Goal: Task Accomplishment & Management: Complete application form

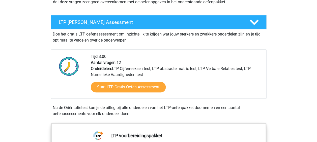
scroll to position [83, 0]
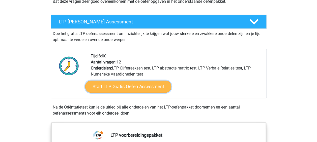
click at [138, 87] on link "Start LTP Gratis Oefen Assessment" at bounding box center [128, 87] width 86 height 12
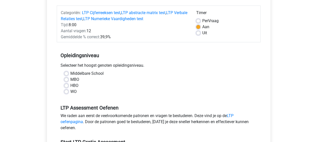
scroll to position [60, 0]
click at [70, 92] on label "WO" at bounding box center [73, 91] width 6 height 6
click at [65, 92] on input "WO" at bounding box center [66, 90] width 4 height 5
radio input "true"
click at [70, 84] on label "HBO" at bounding box center [74, 85] width 8 height 6
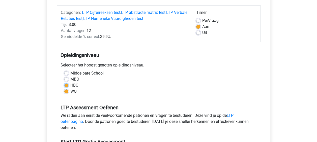
click at [66, 84] on input "HBO" at bounding box center [66, 84] width 4 height 5
radio input "true"
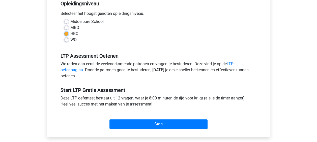
scroll to position [112, 0]
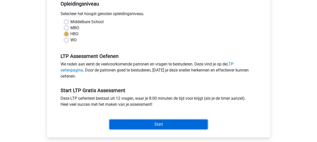
click at [180, 123] on input "Start" at bounding box center [158, 125] width 98 height 10
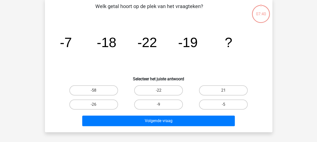
scroll to position [25, 0]
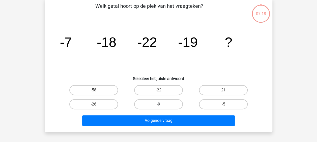
click at [162, 107] on label "-9" at bounding box center [158, 104] width 49 height 10
click at [161, 107] on input "-9" at bounding box center [159, 105] width 3 height 3
radio input "true"
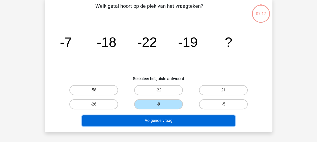
click at [170, 122] on button "Volgende vraag" at bounding box center [158, 120] width 152 height 11
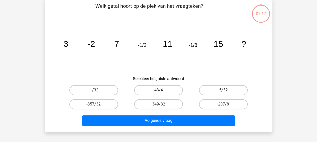
scroll to position [23, 0]
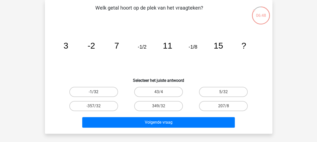
click at [99, 88] on label "-1/32" at bounding box center [93, 92] width 49 height 10
click at [97, 92] on input "-1/32" at bounding box center [94, 93] width 3 height 3
radio input "true"
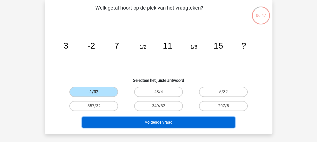
click at [154, 121] on button "Volgende vraag" at bounding box center [158, 122] width 152 height 11
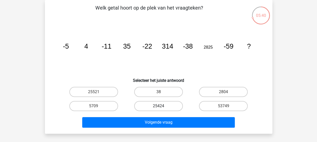
click at [150, 105] on label "25424" at bounding box center [158, 106] width 49 height 10
click at [158, 106] on input "25424" at bounding box center [159, 107] width 3 height 3
radio input "true"
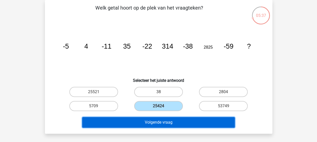
click at [166, 125] on button "Volgende vraag" at bounding box center [158, 122] width 152 height 11
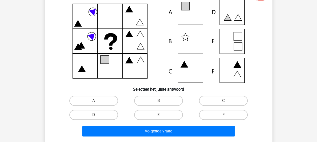
scroll to position [47, 0]
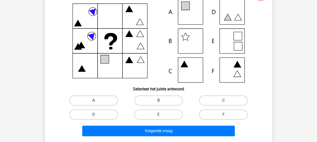
click at [98, 102] on label "A" at bounding box center [93, 100] width 49 height 10
click at [97, 102] on input "A" at bounding box center [94, 102] width 3 height 3
radio input "true"
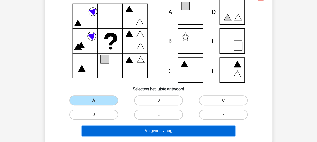
click at [146, 128] on button "Volgende vraag" at bounding box center [158, 131] width 152 height 11
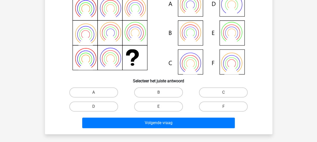
scroll to position [55, 0]
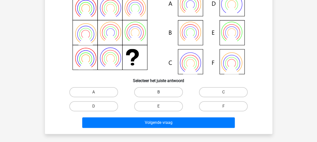
click at [163, 94] on label "B" at bounding box center [158, 92] width 49 height 10
click at [161, 94] on input "B" at bounding box center [159, 93] width 3 height 3
radio input "true"
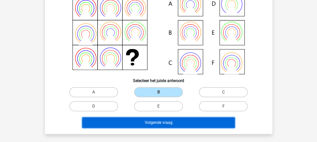
click at [176, 122] on button "Volgende vraag" at bounding box center [158, 122] width 152 height 11
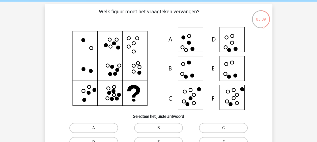
scroll to position [44, 0]
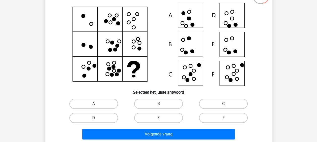
click at [171, 102] on label "B" at bounding box center [158, 104] width 49 height 10
click at [161, 104] on input "B" at bounding box center [159, 105] width 3 height 3
radio input "true"
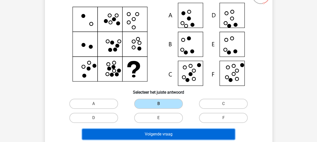
click at [176, 132] on button "Volgende vraag" at bounding box center [158, 134] width 152 height 11
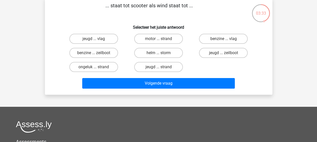
scroll to position [26, 0]
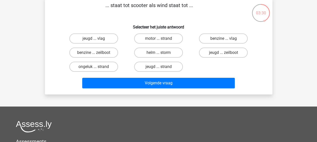
click at [190, 68] on div "jeugd ... strand" at bounding box center [158, 67] width 65 height 14
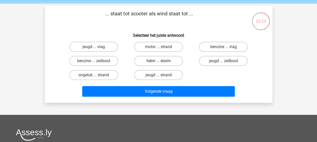
click at [168, 62] on label "helm ... storm" at bounding box center [158, 61] width 49 height 10
click at [161, 62] on input "helm ... storm" at bounding box center [159, 62] width 3 height 3
radio input "true"
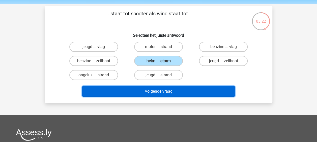
click at [168, 89] on button "Volgende vraag" at bounding box center [158, 91] width 152 height 11
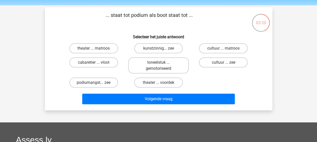
scroll to position [16, 0]
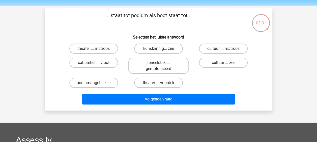
click at [171, 82] on label "theater ... voordek" at bounding box center [158, 83] width 49 height 10
click at [161, 83] on input "theater ... voordek" at bounding box center [159, 84] width 3 height 3
radio input "true"
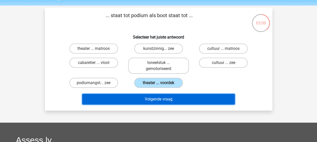
click at [166, 96] on button "Volgende vraag" at bounding box center [158, 99] width 152 height 11
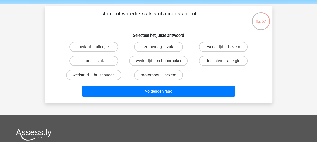
scroll to position [16, 0]
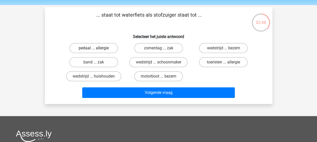
click at [102, 50] on label "pedaal ... allergie" at bounding box center [93, 48] width 49 height 10
click at [97, 50] on input "pedaal ... allergie" at bounding box center [94, 49] width 3 height 3
radio input "true"
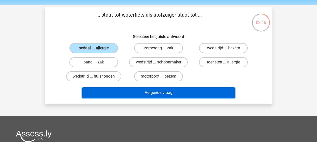
click at [137, 93] on button "Volgende vraag" at bounding box center [158, 92] width 152 height 11
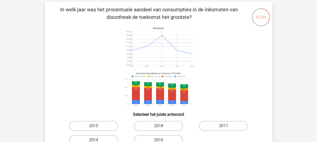
scroll to position [21, 0]
drag, startPoint x: 83, startPoint y: 9, endPoint x: 205, endPoint y: 14, distance: 122.1
click at [205, 14] on p "In welk jaar was het procentuele aandeel van consumpties in de inkomsten van di…" at bounding box center [149, 13] width 192 height 15
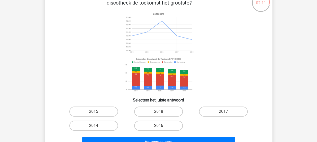
scroll to position [36, 0]
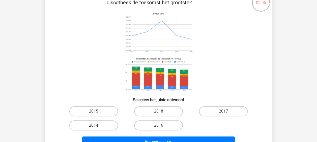
click at [100, 122] on label "2014" at bounding box center [93, 125] width 49 height 10
click at [97, 125] on input "2014" at bounding box center [94, 126] width 3 height 3
radio input "true"
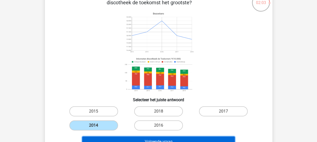
click at [172, 139] on button "Volgende vraag" at bounding box center [158, 142] width 152 height 11
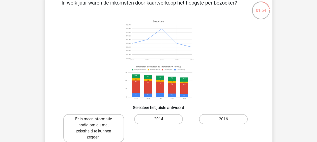
scroll to position [29, 0]
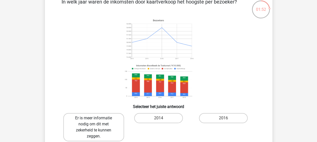
click at [98, 128] on label "Er is meer informatie nodig om dit met zekerheid te kunnen zeggen." at bounding box center [93, 127] width 61 height 28
click at [97, 121] on input "Er is meer informatie nodig om dit met zekerheid te kunnen zeggen." at bounding box center [94, 119] width 3 height 3
radio input "true"
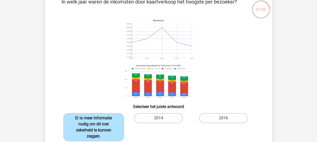
click at [102, 125] on label "Er is meer informatie nodig om dit met zekerheid te kunnen zeggen." at bounding box center [93, 127] width 61 height 28
click at [97, 121] on input "Er is meer informatie nodig om dit met zekerheid te kunnen zeggen." at bounding box center [94, 119] width 3 height 3
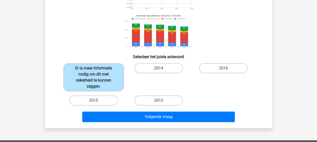
scroll to position [80, 0]
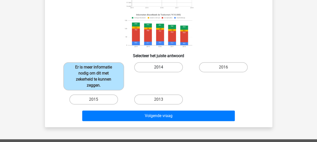
click at [150, 64] on label "2014" at bounding box center [158, 67] width 49 height 10
click at [158, 67] on input "2014" at bounding box center [159, 68] width 3 height 3
radio input "true"
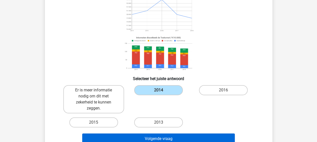
scroll to position [58, 0]
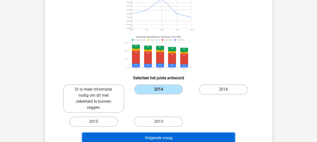
click at [169, 136] on button "Volgende vraag" at bounding box center [158, 138] width 152 height 11
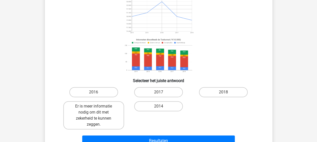
scroll to position [56, 0]
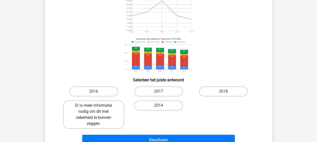
click at [112, 110] on label "Er is meer informatie nodig om dit met zekerheid te kunnen zeggen." at bounding box center [93, 115] width 61 height 28
click at [97, 109] on input "Er is meer informatie nodig om dit met zekerheid te kunnen zeggen." at bounding box center [94, 107] width 3 height 3
radio input "true"
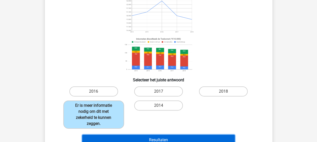
click at [152, 138] on button "Resultaten" at bounding box center [158, 140] width 152 height 11
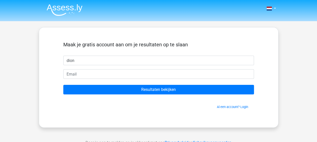
type input "dion"
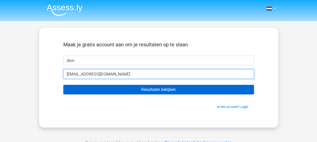
type input "dion.posthumus35@gmail.com"
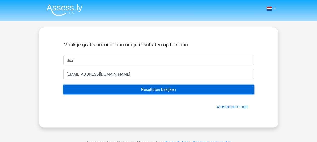
click at [139, 89] on input "Resultaten bekijken" at bounding box center [158, 90] width 190 height 10
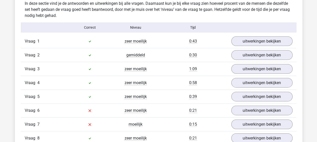
scroll to position [543, 0]
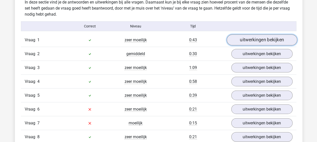
click at [250, 42] on link "uitwerkingen bekijken" at bounding box center [261, 40] width 70 height 11
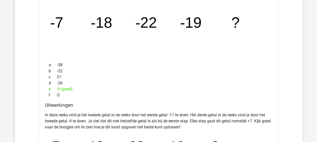
scroll to position [607, 0]
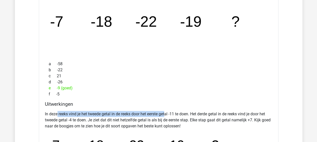
drag, startPoint x: 57, startPoint y: 113, endPoint x: 167, endPoint y: 111, distance: 109.6
click at [167, 111] on p "In deze reeks vind je het tweede getal in de reeks door het eerste getal -11 te…" at bounding box center [158, 120] width 227 height 18
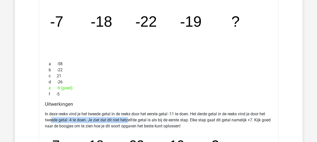
drag, startPoint x: 51, startPoint y: 118, endPoint x: 129, endPoint y: 117, distance: 77.6
click at [129, 117] on p "In deze reeks vind je het tweede getal in de reeks door het eerste getal -11 te…" at bounding box center [158, 120] width 227 height 18
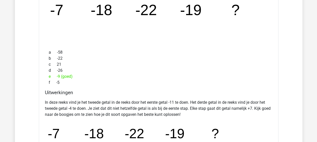
scroll to position [616, 0]
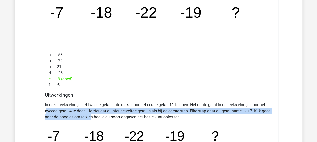
drag, startPoint x: 46, startPoint y: 113, endPoint x: 101, endPoint y: 114, distance: 55.2
click at [101, 114] on p "In deze reeks vind je het tweede getal in de reeks door het eerste getal -11 te…" at bounding box center [158, 111] width 227 height 18
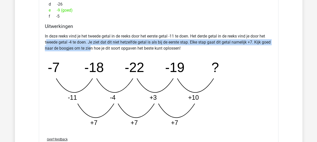
scroll to position [686, 0]
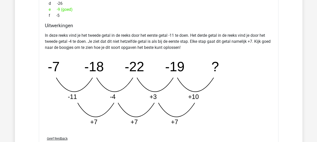
click at [56, 99] on icon "image/svg+xml -7 -18 -22 -19 ? -11 -4 +3 +10 +7 +7 +7" at bounding box center [146, 93] width 202 height 76
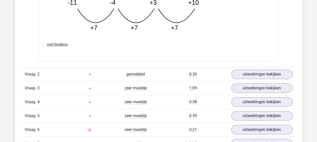
scroll to position [782, 0]
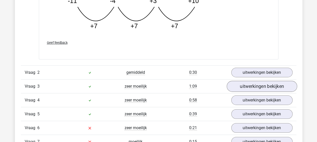
drag, startPoint x: 265, startPoint y: 80, endPoint x: 260, endPoint y: 86, distance: 8.0
click at [260, 86] on div "Vraag 3 zeer moeilijk 1:09 uitwerkingen bekijken" at bounding box center [158, 86] width 275 height 14
click at [260, 86] on link "uitwerkingen bekijken" at bounding box center [261, 86] width 70 height 11
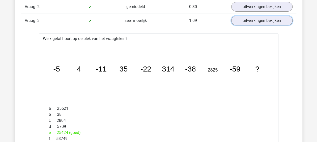
scroll to position [847, 0]
click at [249, 18] on link "uitwerkingen bekijken" at bounding box center [261, 20] width 70 height 11
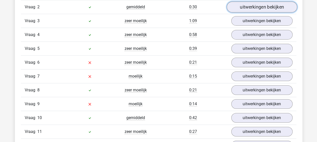
click at [258, 9] on link "uitwerkingen bekijken" at bounding box center [261, 7] width 70 height 11
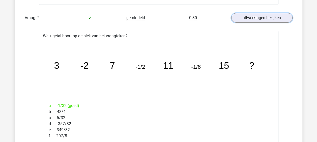
scroll to position [835, 0]
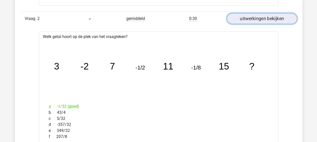
click at [271, 19] on link "uitwerkingen bekijken" at bounding box center [261, 18] width 70 height 11
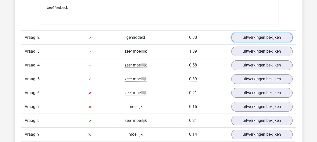
scroll to position [824, 0]
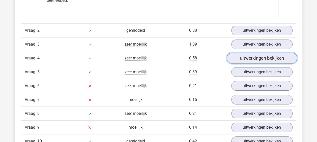
click at [259, 57] on link "uitwerkingen bekijken" at bounding box center [261, 58] width 70 height 11
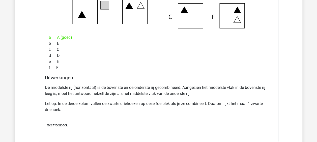
scroll to position [965, 0]
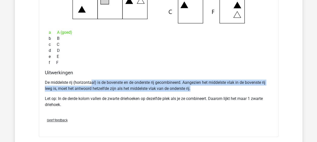
drag, startPoint x: 92, startPoint y: 80, endPoint x: 192, endPoint y: 85, distance: 100.9
click at [192, 85] on p "De middelste rij (horizontaal) is de bovenste en de onderste rij gecombineerd. …" at bounding box center [158, 86] width 227 height 12
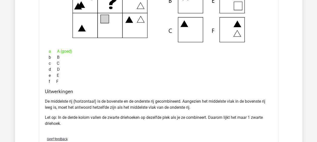
scroll to position [946, 0]
drag, startPoint x: 58, startPoint y: 99, endPoint x: 65, endPoint y: 99, distance: 6.8
click at [65, 99] on p "De middelste rij (horizontaal) is de bovenste en de onderste rij gecombineerd. …" at bounding box center [158, 104] width 227 height 12
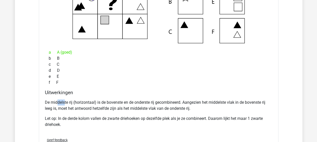
scroll to position [945, 0]
click at [65, 99] on p "De middelste rij (horizontaal) is de bovenste en de onderste rij gecombineerd. …" at bounding box center [158, 105] width 227 height 12
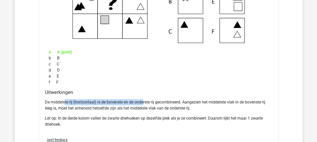
drag, startPoint x: 65, startPoint y: 99, endPoint x: 143, endPoint y: 99, distance: 78.4
click at [143, 99] on p "De middelste rij (horizontaal) is de bovenste en de onderste rij gecombineerd. …" at bounding box center [158, 105] width 227 height 12
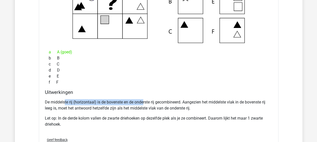
click at [143, 99] on p "De middelste rij (horizontaal) is de bovenste en de onderste rij gecombineerd. …" at bounding box center [158, 105] width 227 height 12
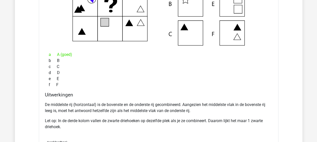
scroll to position [943, 0]
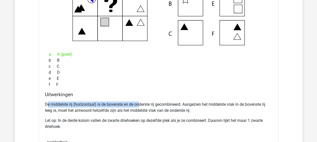
drag, startPoint x: 47, startPoint y: 102, endPoint x: 139, endPoint y: 98, distance: 91.5
click at [139, 100] on div "De middelste rij (horizontaal) is de bovenste en de onderste rij gecombineerd. …" at bounding box center [158, 118] width 227 height 36
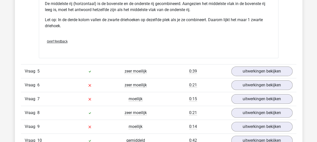
scroll to position [1048, 0]
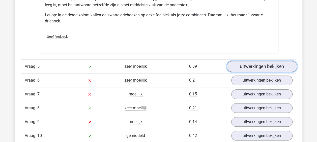
click at [254, 67] on link "uitwerkingen bekijken" at bounding box center [261, 66] width 70 height 11
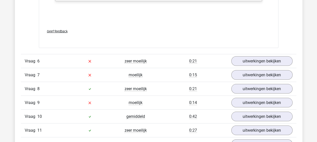
scroll to position [1402, 0]
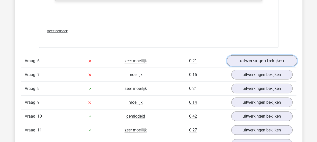
click at [246, 59] on link "uitwerkingen bekijken" at bounding box center [261, 60] width 70 height 11
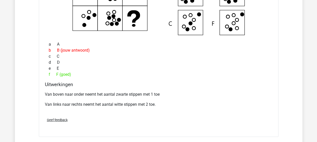
scroll to position [1534, 0]
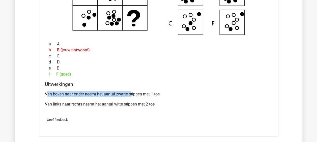
drag, startPoint x: 47, startPoint y: 91, endPoint x: 131, endPoint y: 91, distance: 84.4
click at [131, 91] on p "Van boven naar onder neemt het aantal zwarte stippen met 1 toe" at bounding box center [158, 94] width 227 height 6
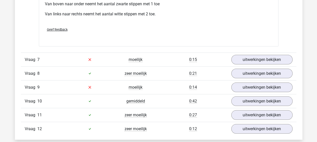
scroll to position [1622, 0]
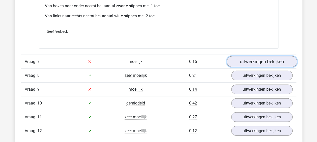
click at [261, 60] on link "uitwerkingen bekijken" at bounding box center [261, 61] width 70 height 11
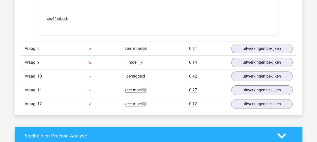
scroll to position [1913, 0]
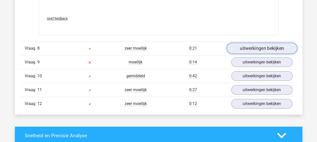
click at [261, 44] on link "uitwerkingen bekijken" at bounding box center [261, 48] width 70 height 11
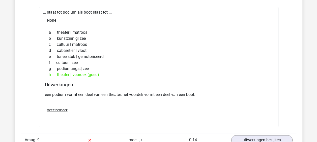
scroll to position [1971, 0]
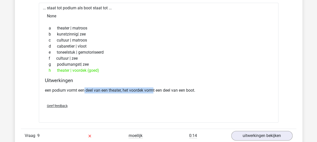
drag, startPoint x: 84, startPoint y: 87, endPoint x: 156, endPoint y: 86, distance: 71.6
click at [156, 87] on p "een podium vormt een deel van een theater, het voordek vormt een deel van een b…" at bounding box center [158, 90] width 227 height 6
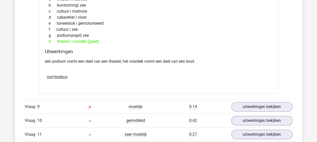
scroll to position [2041, 0]
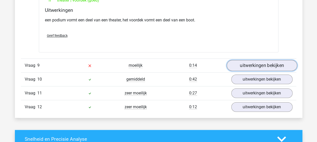
click at [242, 64] on link "uitwerkingen bekijken" at bounding box center [261, 65] width 70 height 11
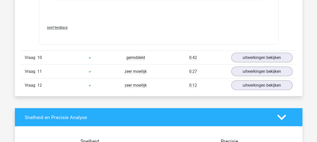
scroll to position [2333, 0]
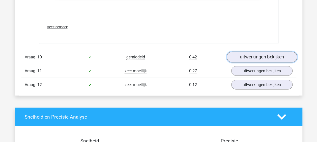
click at [250, 51] on link "uitwerkingen bekijken" at bounding box center [261, 56] width 70 height 11
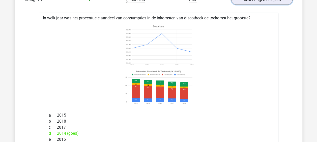
scroll to position [2388, 0]
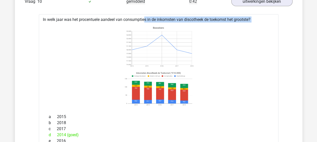
drag, startPoint x: 58, startPoint y: 19, endPoint x: 126, endPoint y: 13, distance: 67.7
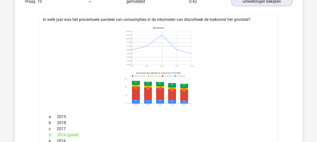
click at [262, 72] on icon at bounding box center [158, 66] width 223 height 83
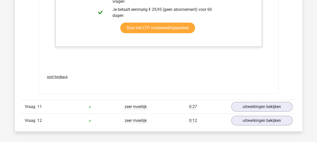
scroll to position [2625, 0]
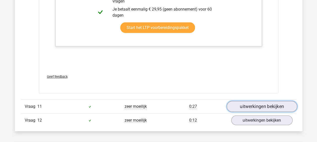
click at [258, 103] on link "uitwerkingen bekijken" at bounding box center [261, 106] width 70 height 11
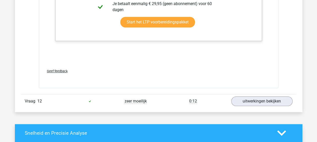
scroll to position [2974, 0]
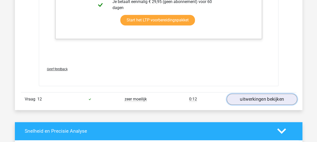
click at [242, 94] on link "uitwerkingen bekijken" at bounding box center [261, 99] width 70 height 11
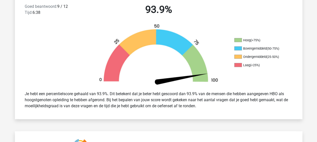
scroll to position [139, 0]
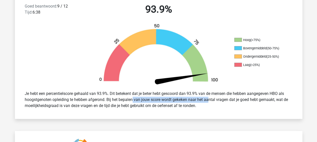
drag, startPoint x: 117, startPoint y: 98, endPoint x: 193, endPoint y: 102, distance: 76.9
click at [193, 102] on div "Je hebt een percentielscore gehaald van 93.9%. Dit betekent dat je beter hebt g…" at bounding box center [158, 100] width 275 height 22
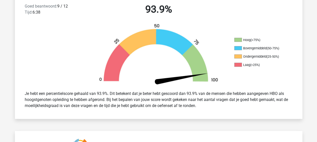
click at [98, 109] on div "Je hebt een percentielscore gehaald van 93.9%. Dit betekent dat je beter hebt g…" at bounding box center [158, 100] width 275 height 22
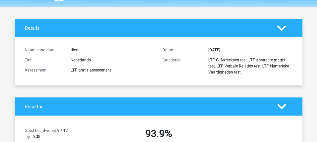
scroll to position [0, 0]
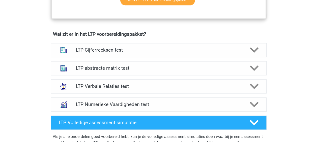
scroll to position [298, 0]
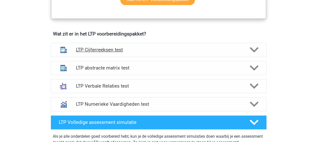
click at [183, 50] on h4 "LTP Cijferreeksen test" at bounding box center [158, 50] width 165 height 6
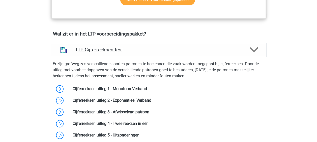
click at [183, 50] on h4 "LTP Cijferreeksen test" at bounding box center [158, 50] width 165 height 6
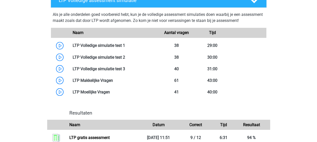
scroll to position [420, 0]
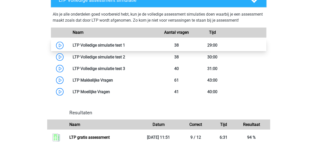
click at [125, 43] on link at bounding box center [125, 45] width 0 height 5
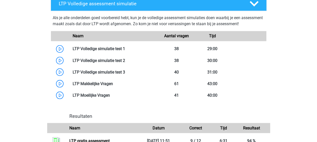
scroll to position [415, 0]
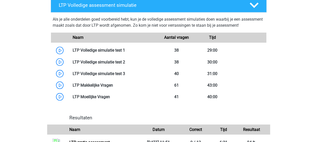
click at [310, 83] on div "Kies premium dion [EMAIL_ADDRESS][DOMAIN_NAME]" at bounding box center [158, 1] width 317 height 832
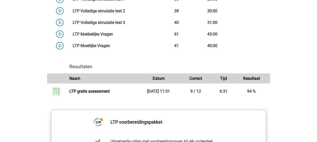
scroll to position [465, 0]
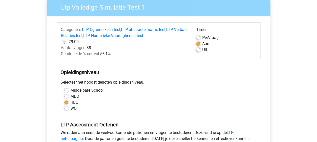
scroll to position [7, 0]
